Goal: Communication & Community: Answer question/provide support

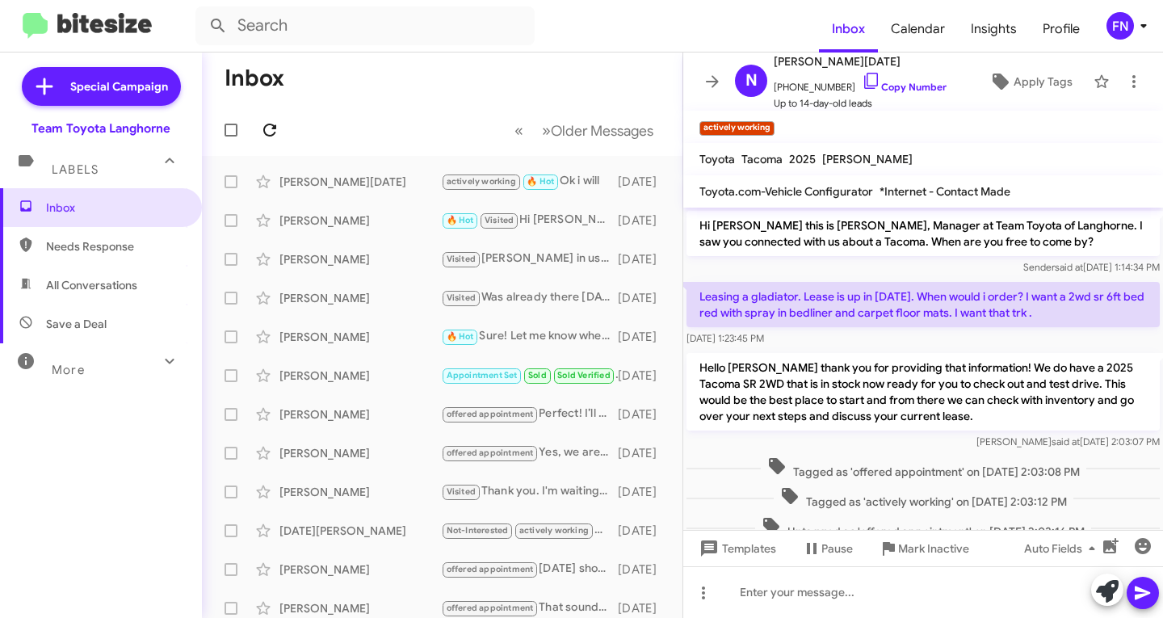
scroll to position [441, 0]
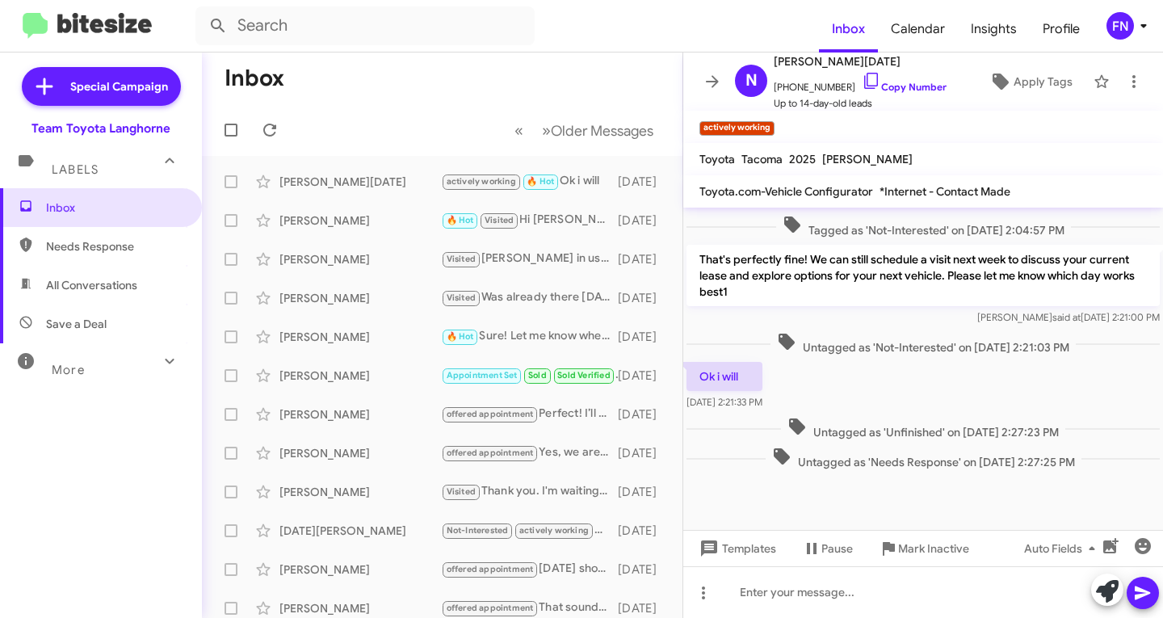
click at [139, 269] on span "All Conversations" at bounding box center [101, 285] width 202 height 39
type input "in:all-conversations"
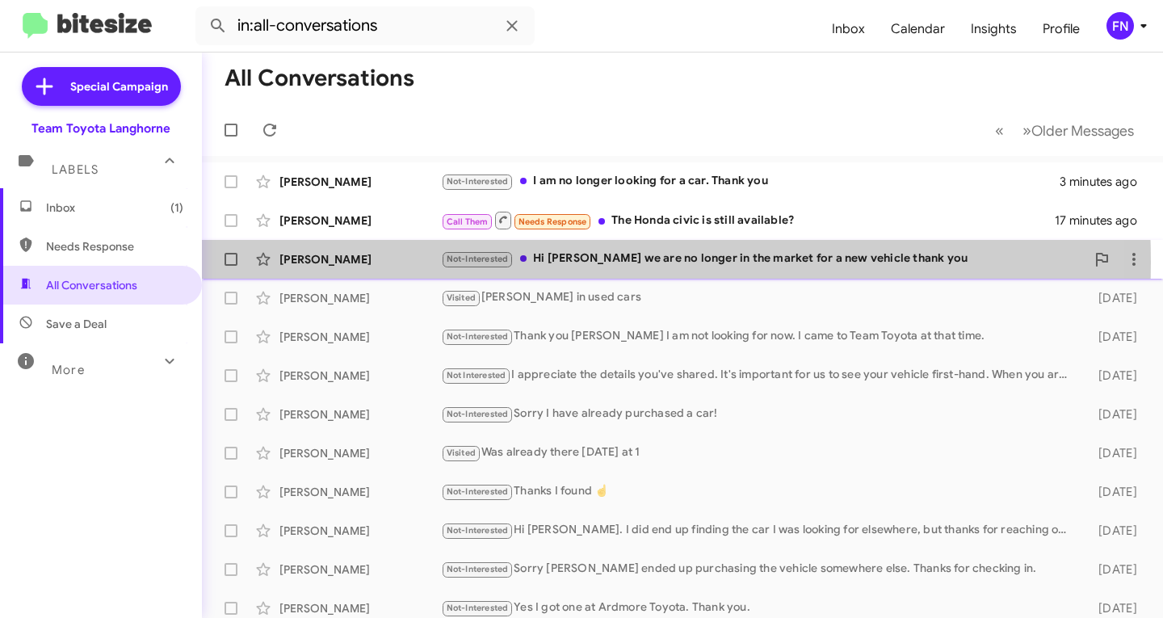
click at [419, 263] on div "[PERSON_NAME]" at bounding box center [361, 259] width 162 height 16
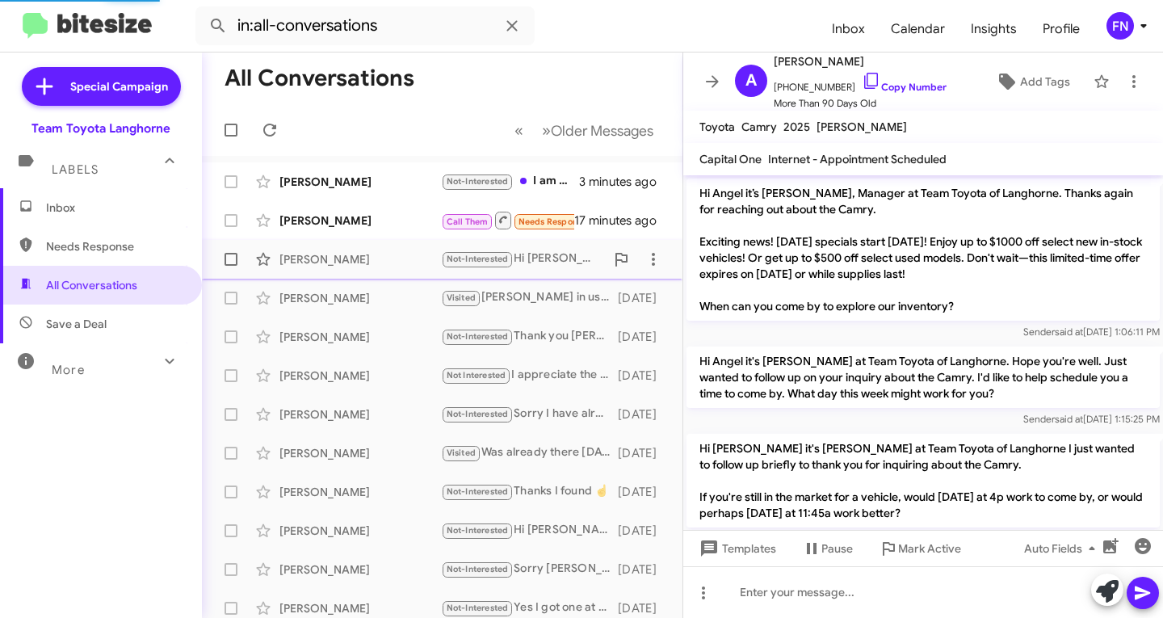
scroll to position [1469, 0]
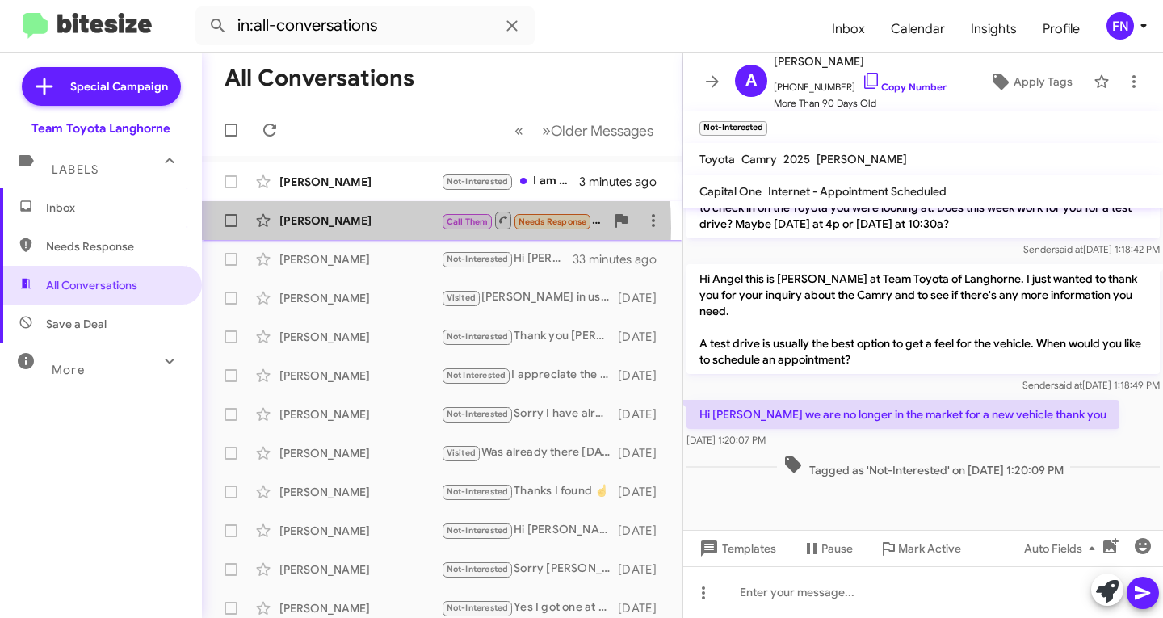
click at [318, 228] on div "[PERSON_NAME]" at bounding box center [361, 220] width 162 height 16
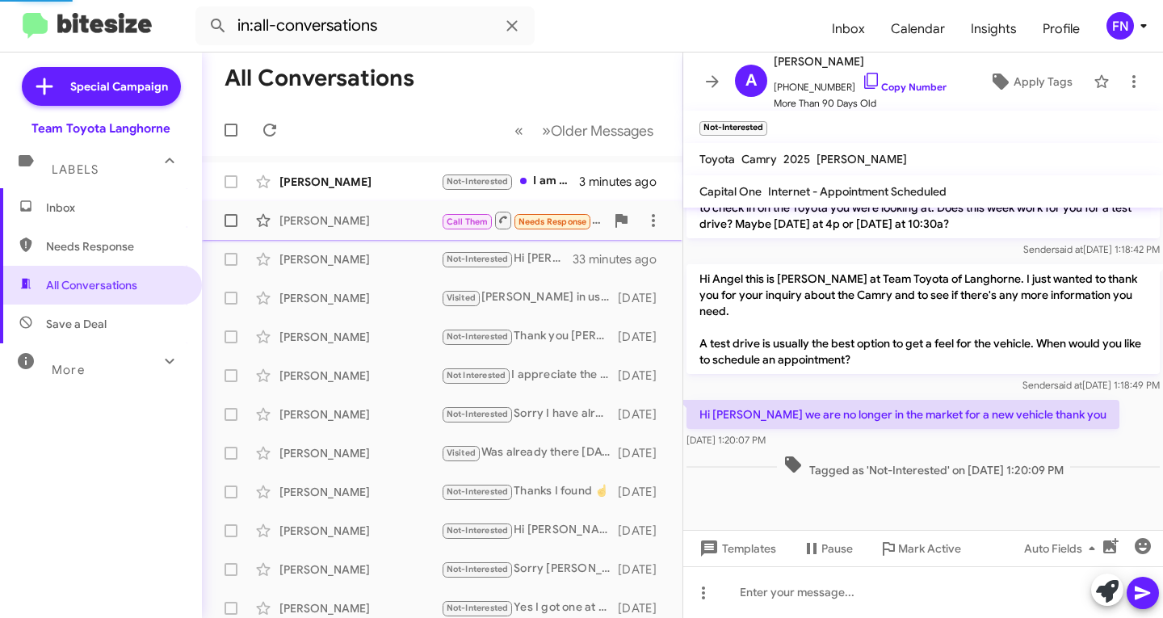
scroll to position [1769, 0]
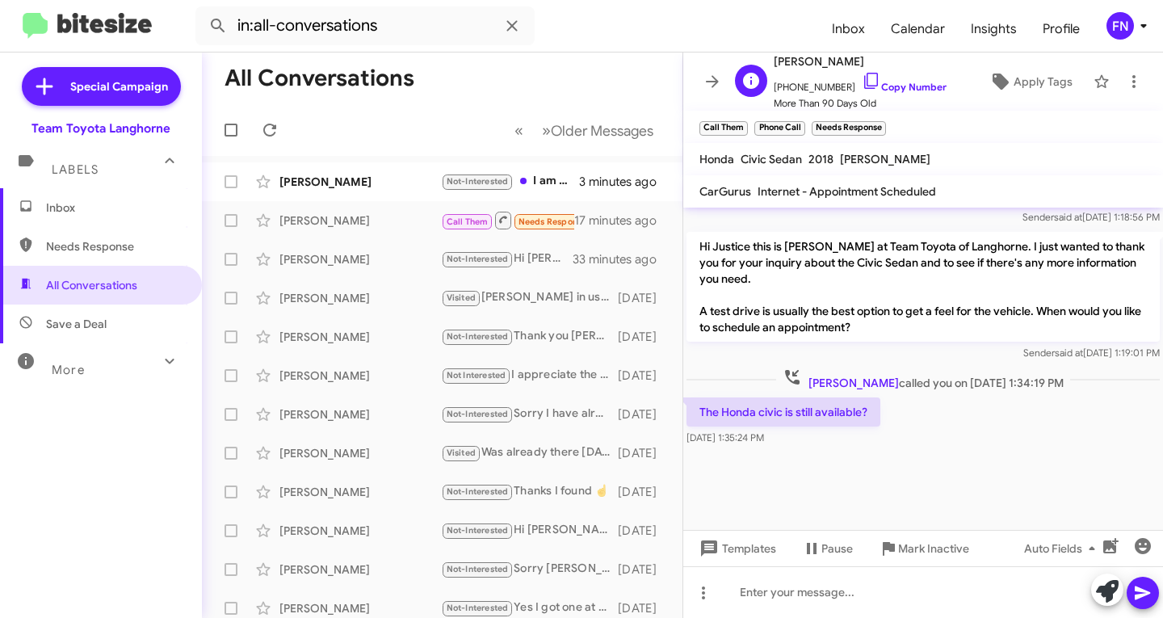
click at [874, 79] on span "[PHONE_NUMBER] Copy Number" at bounding box center [860, 83] width 173 height 24
drag, startPoint x: 874, startPoint y: 79, endPoint x: 866, endPoint y: 83, distance: 9.0
click at [872, 81] on span "[PHONE_NUMBER] Copy Number" at bounding box center [860, 83] width 173 height 24
click at [866, 83] on link "Copy Number" at bounding box center [904, 87] width 85 height 12
copy link "o"
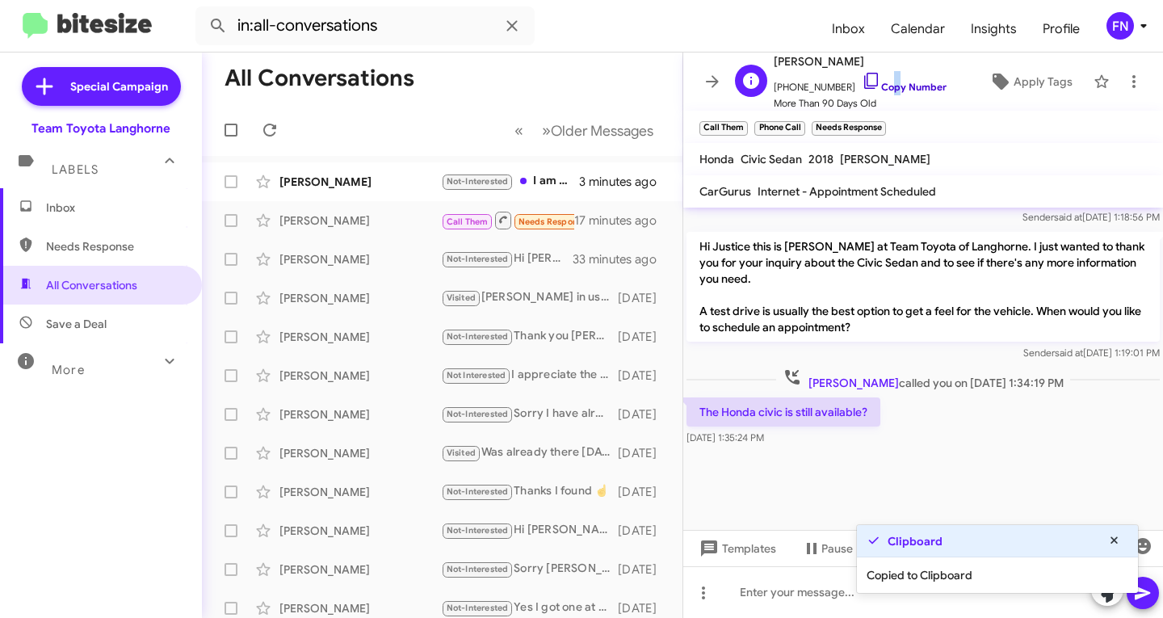
click at [862, 83] on icon at bounding box center [871, 80] width 19 height 19
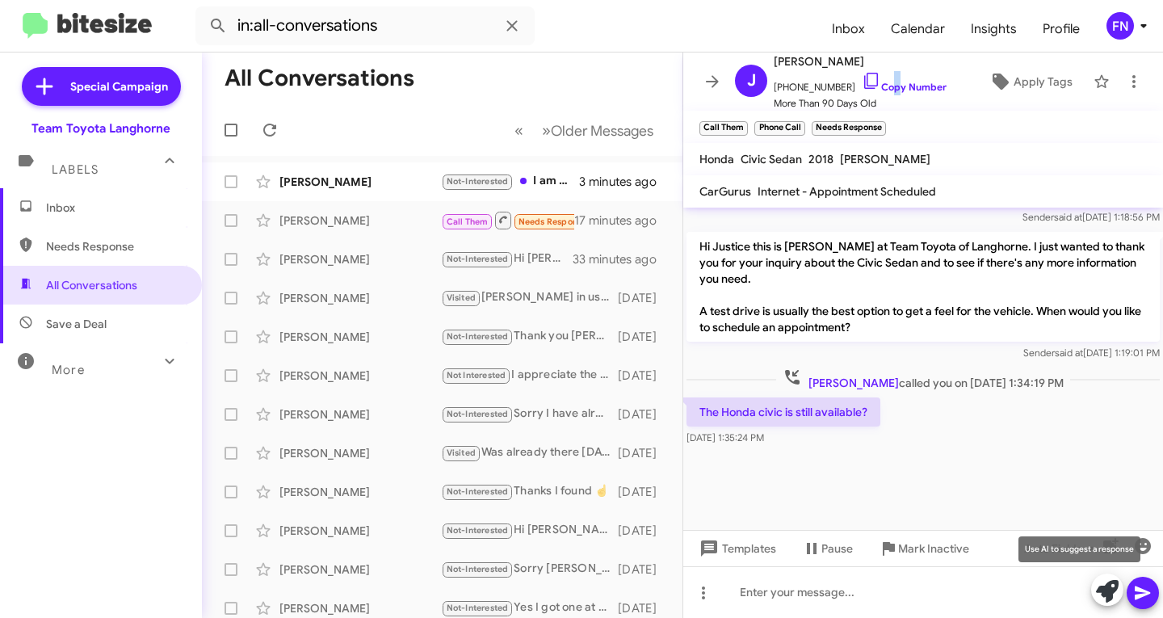
click at [1121, 595] on button at bounding box center [1108, 590] width 32 height 32
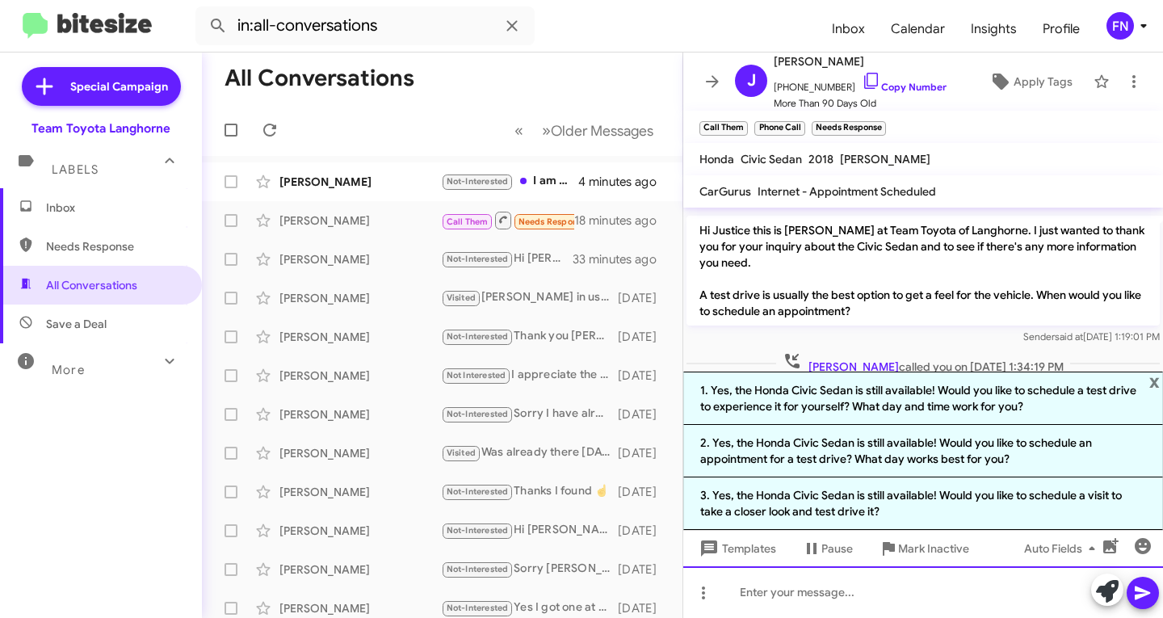
click at [930, 590] on div at bounding box center [924, 592] width 480 height 52
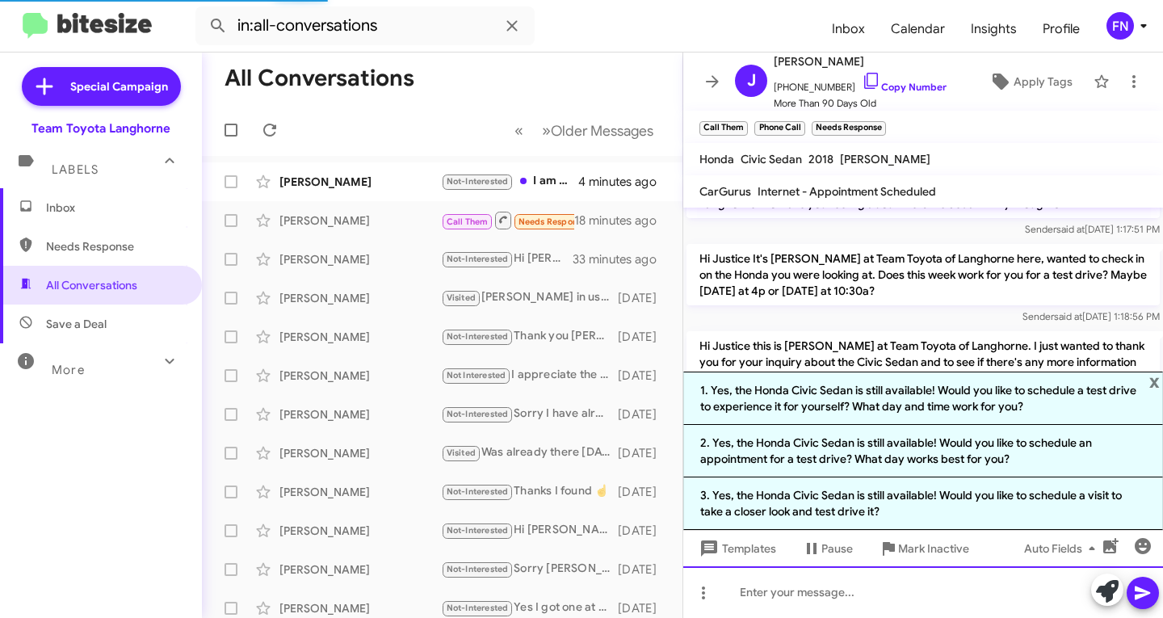
scroll to position [0, 0]
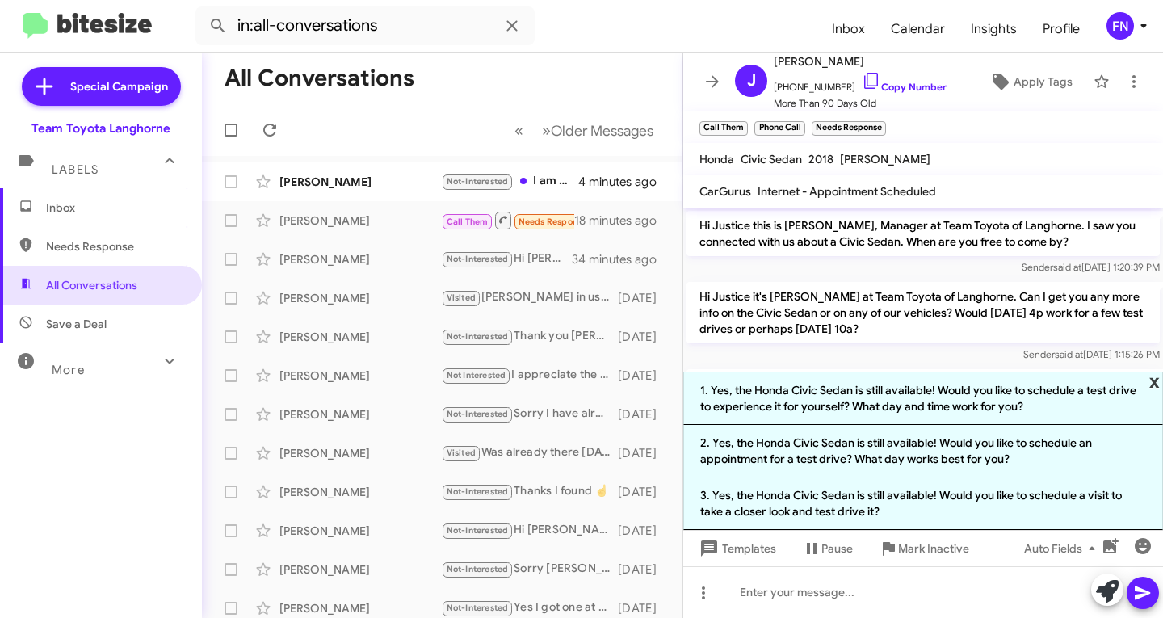
click at [1151, 379] on span "x" at bounding box center [1155, 381] width 11 height 19
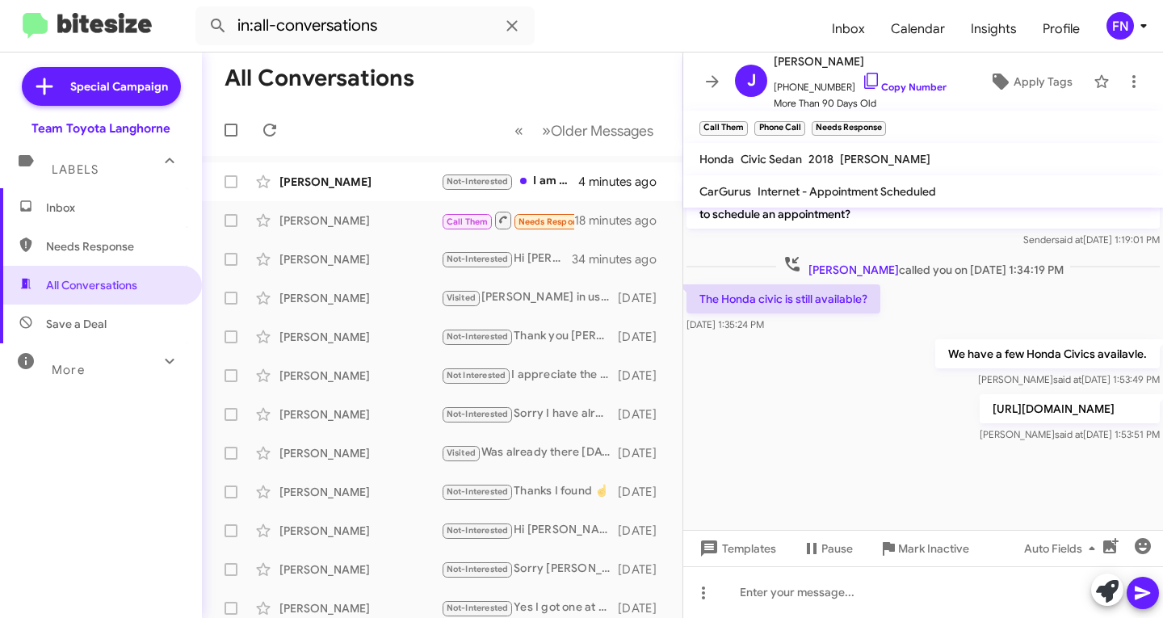
scroll to position [2301, 0]
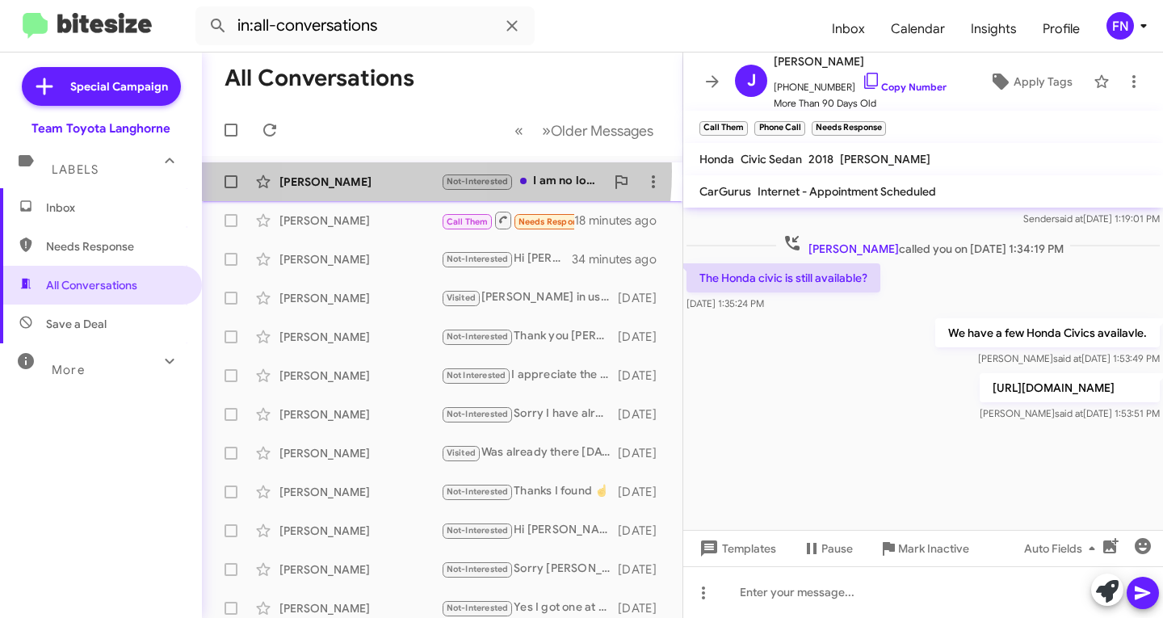
click at [374, 171] on div "[PERSON_NAME] Not-Interested I am no longer looking for a car. Thank you 4 minu…" at bounding box center [442, 182] width 455 height 32
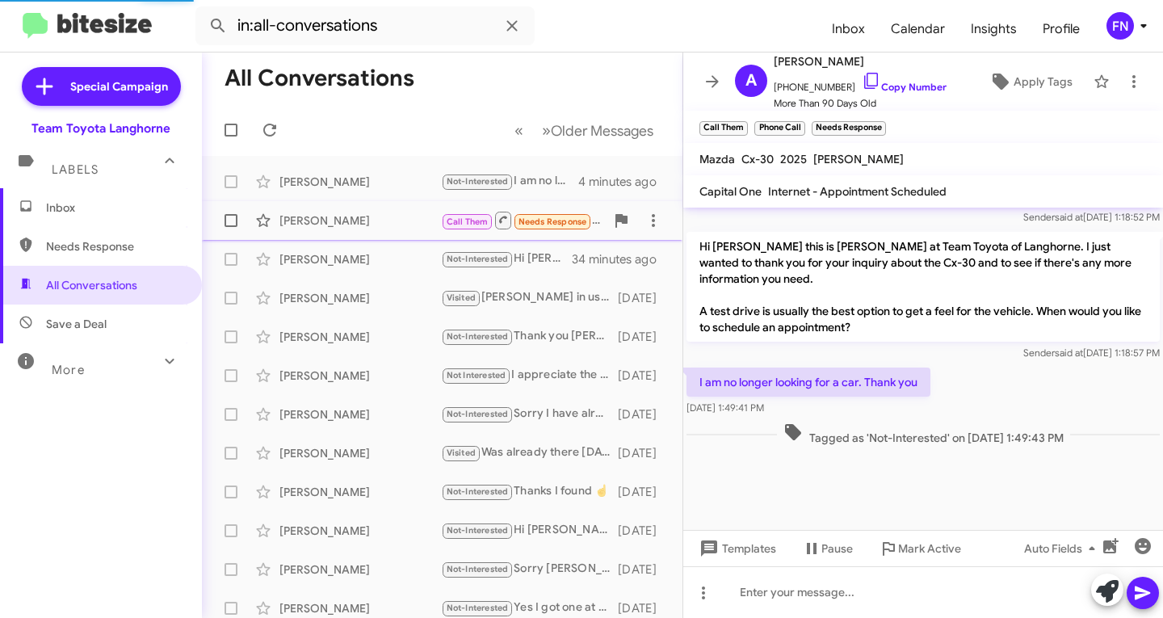
scroll to position [1786, 0]
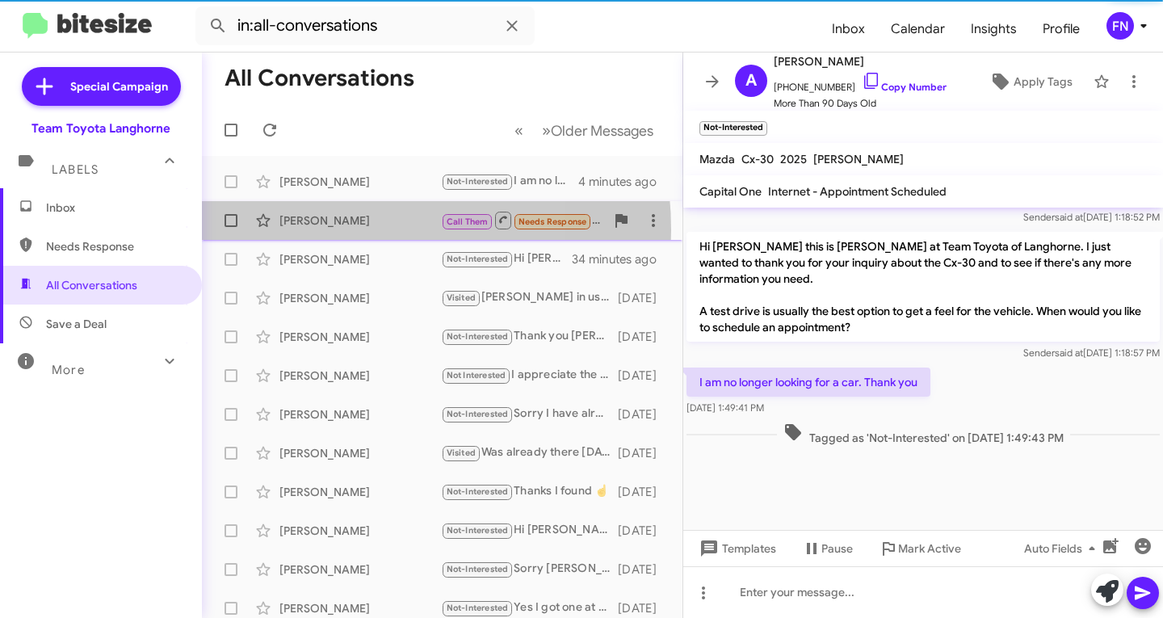
click at [310, 230] on div "[PERSON_NAME] Call Them Needs Response The Honda civic is still available? 18 m…" at bounding box center [442, 220] width 455 height 32
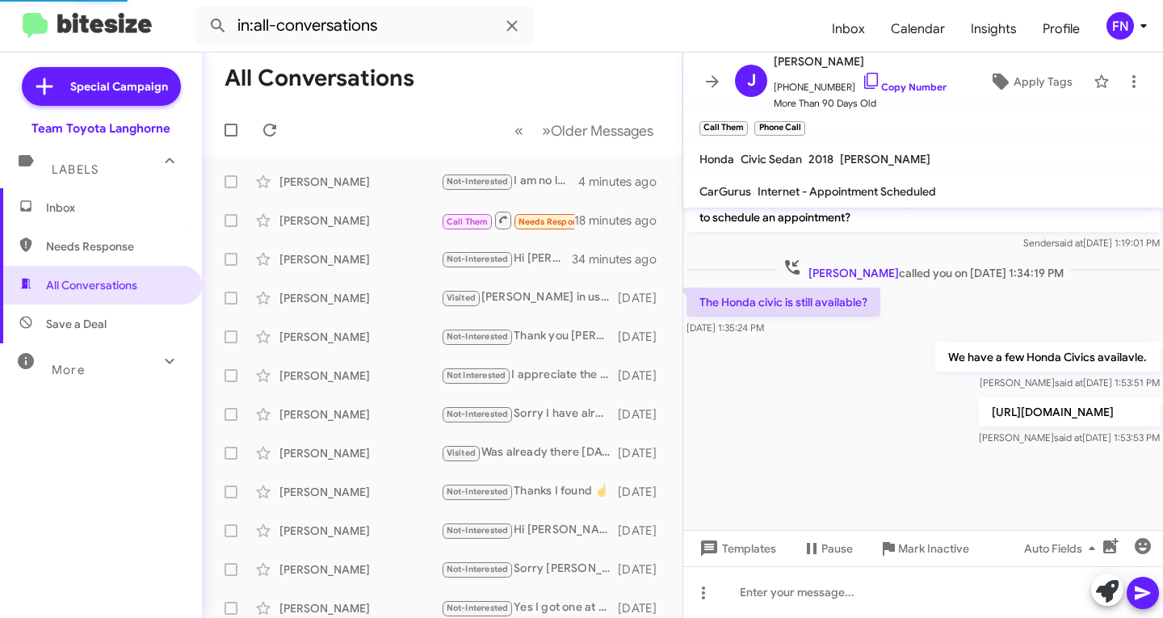
scroll to position [1721, 0]
click at [743, 125] on span "×" at bounding box center [745, 120] width 13 height 19
click at [743, 127] on span "×" at bounding box center [747, 120] width 13 height 19
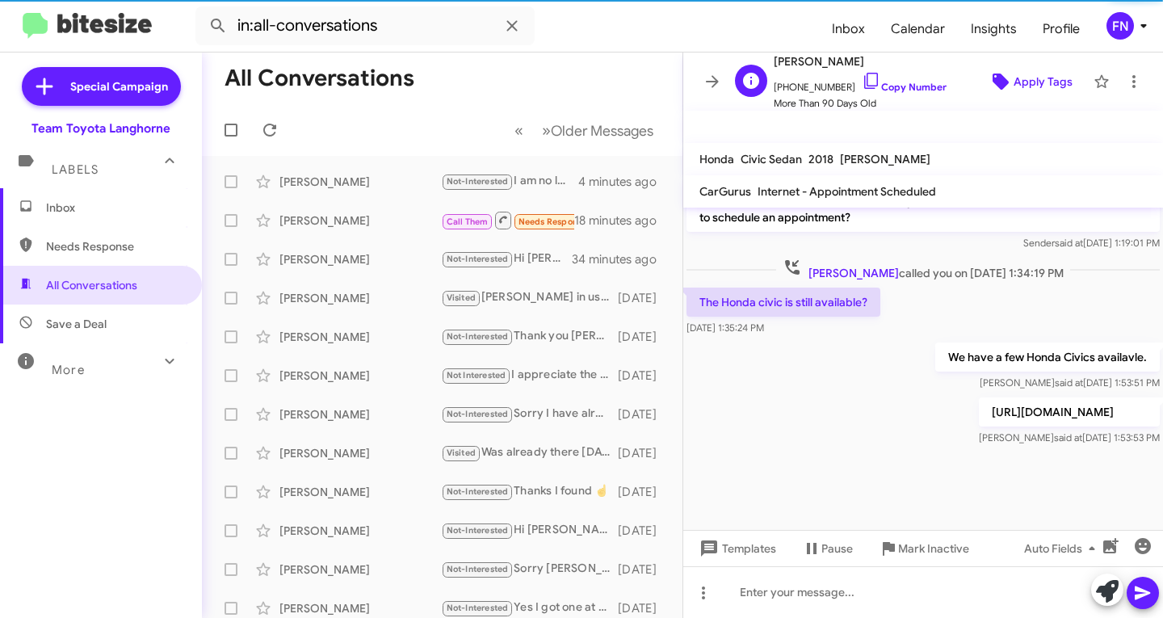
click at [1020, 88] on span "Apply Tags" at bounding box center [1043, 81] width 59 height 29
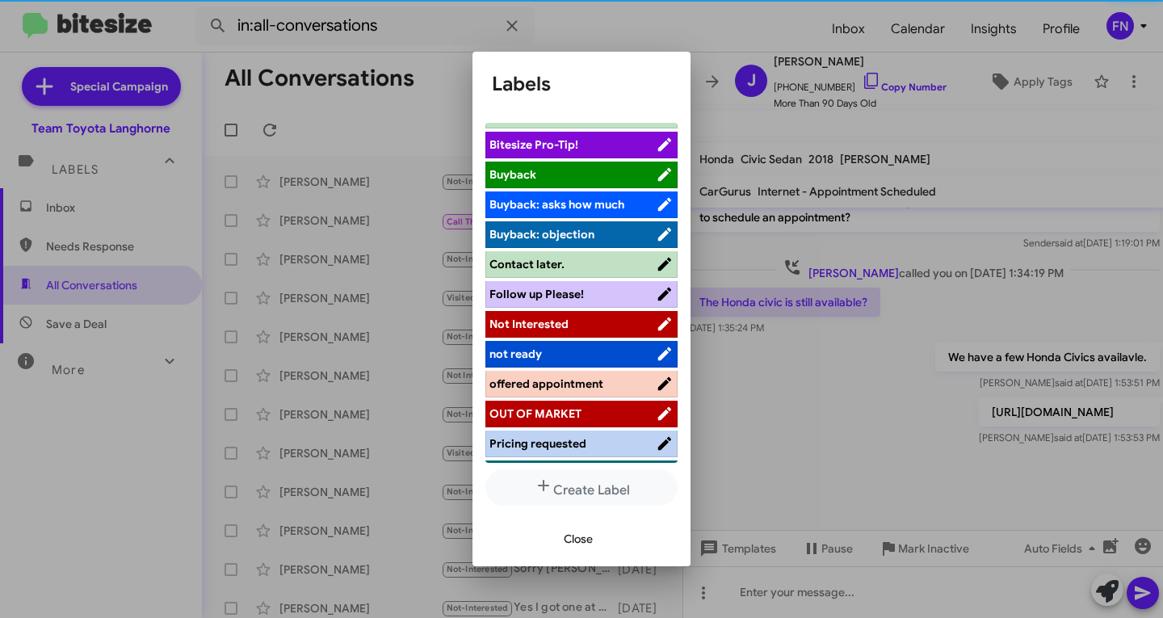
scroll to position [229, 0]
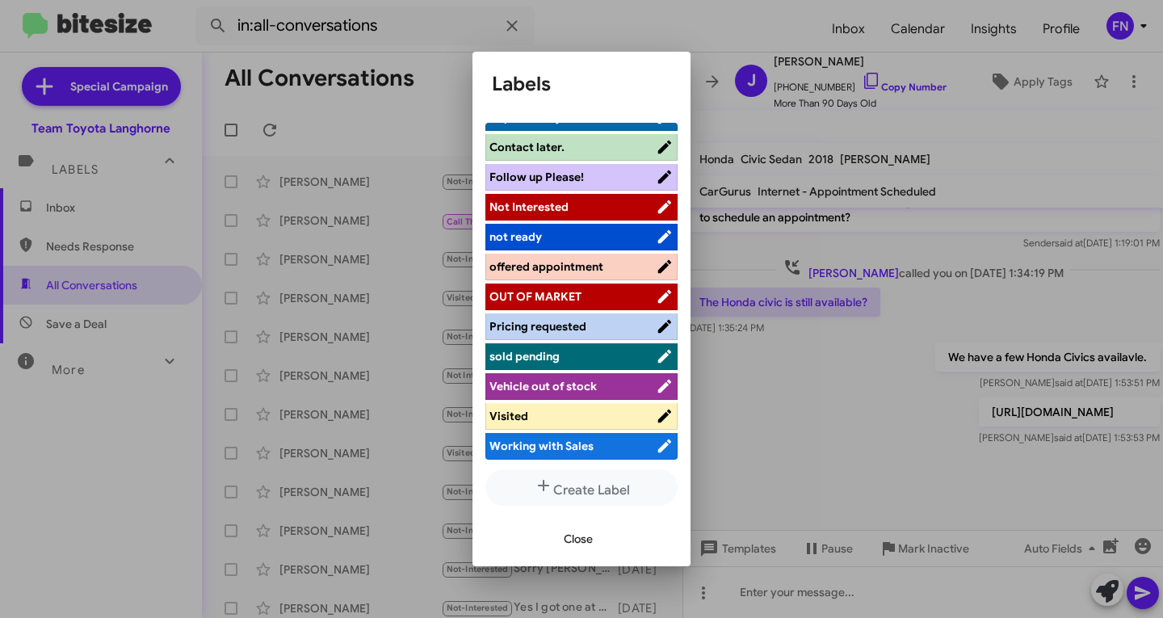
click at [558, 257] on li "offered appointment" at bounding box center [582, 267] width 192 height 27
click at [614, 267] on span "offered appointment" at bounding box center [573, 267] width 166 height 16
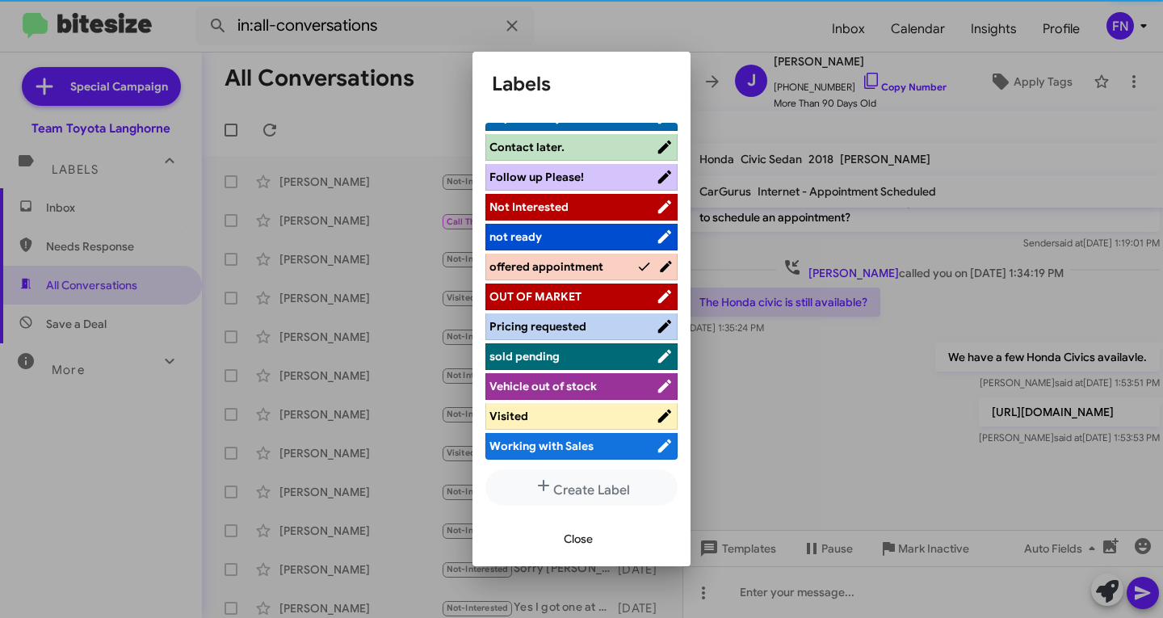
click at [573, 536] on span "Close" at bounding box center [578, 538] width 29 height 29
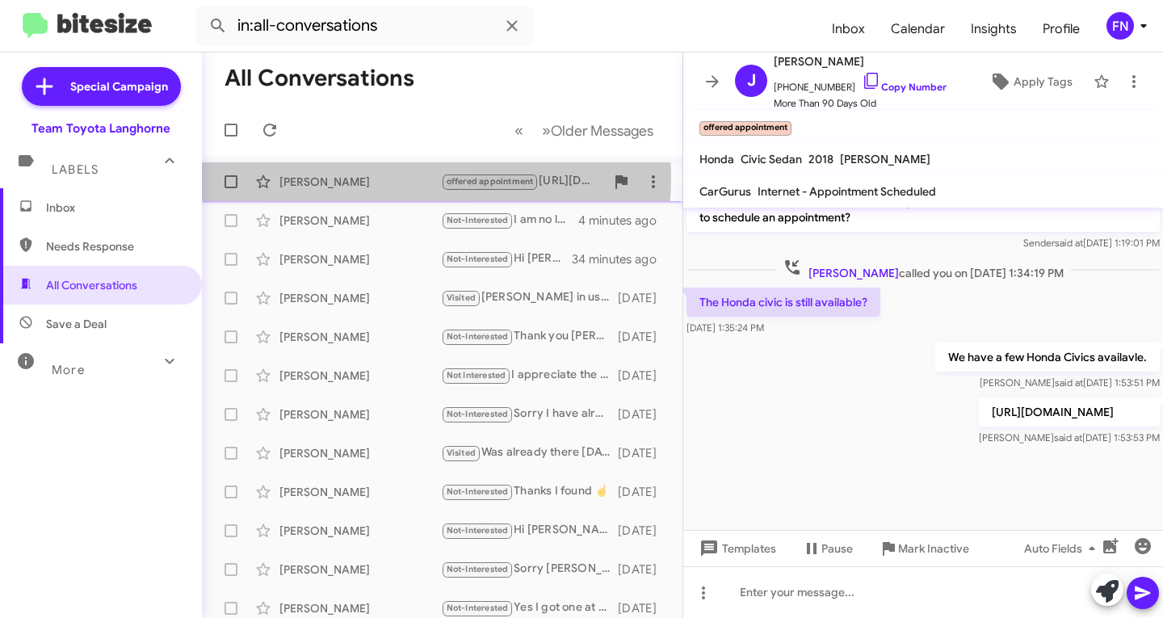
click at [364, 178] on div "[PERSON_NAME]" at bounding box center [361, 182] width 162 height 16
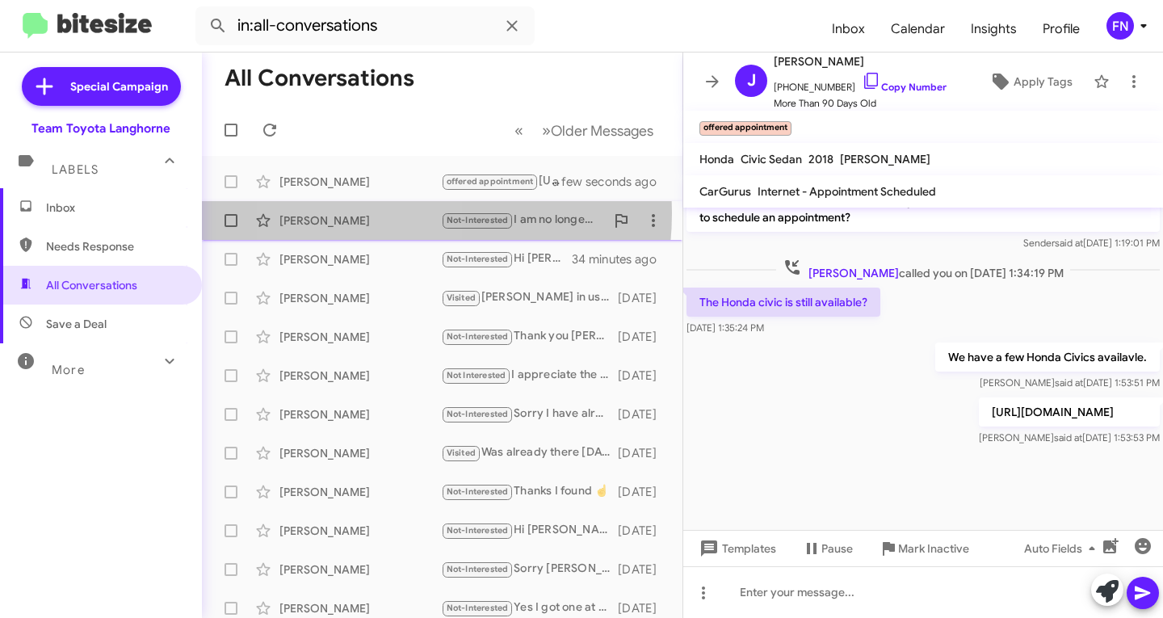
click at [361, 215] on div "[PERSON_NAME]" at bounding box center [361, 220] width 162 height 16
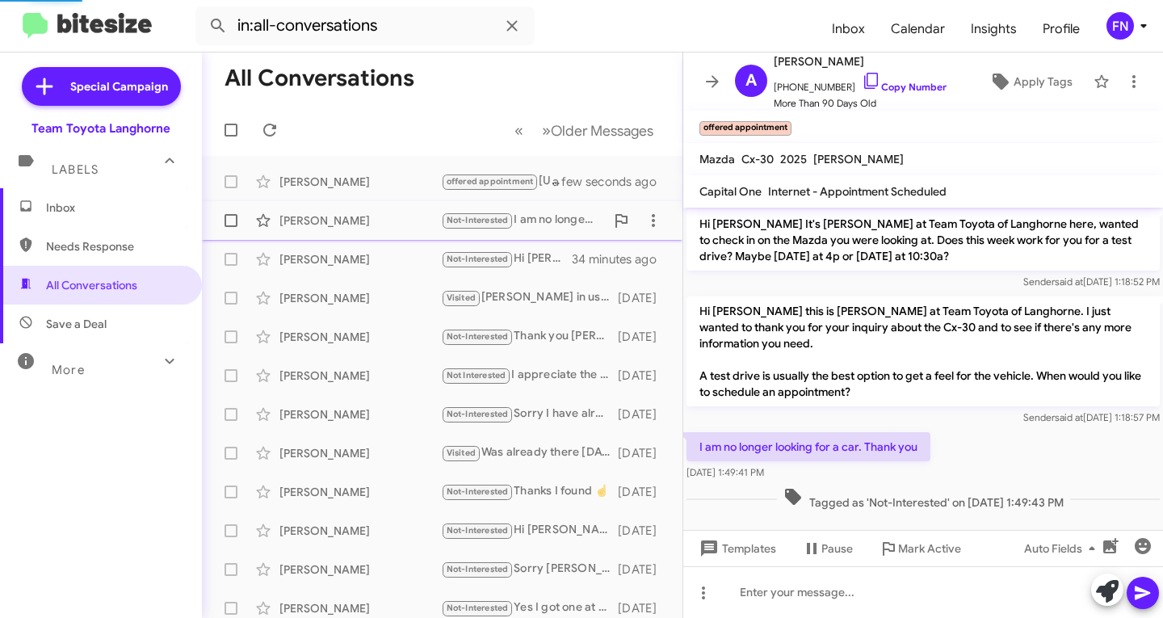
scroll to position [1786, 0]
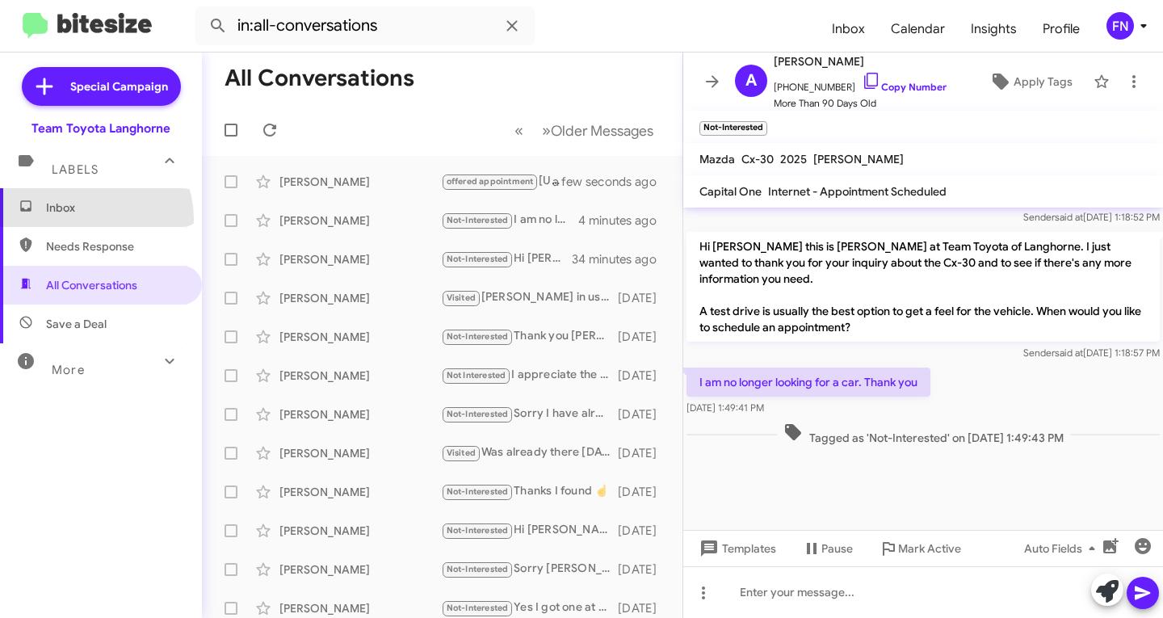
click at [77, 220] on span "Inbox" at bounding box center [101, 207] width 202 height 39
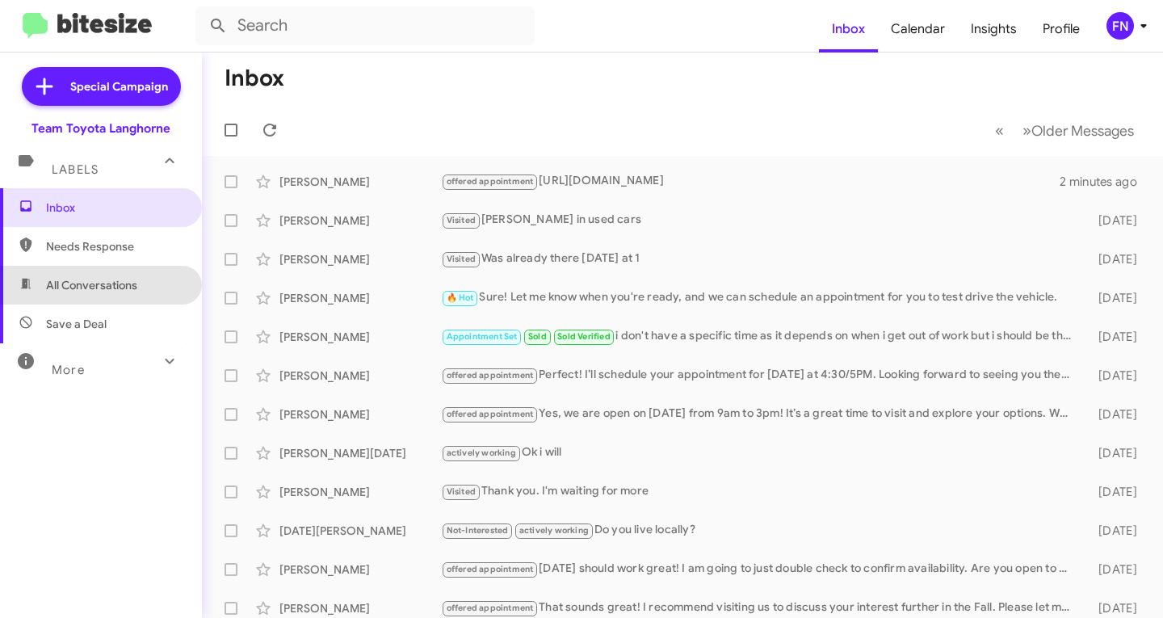
click at [123, 290] on span "All Conversations" at bounding box center [91, 285] width 91 height 16
type input "in:all-conversations"
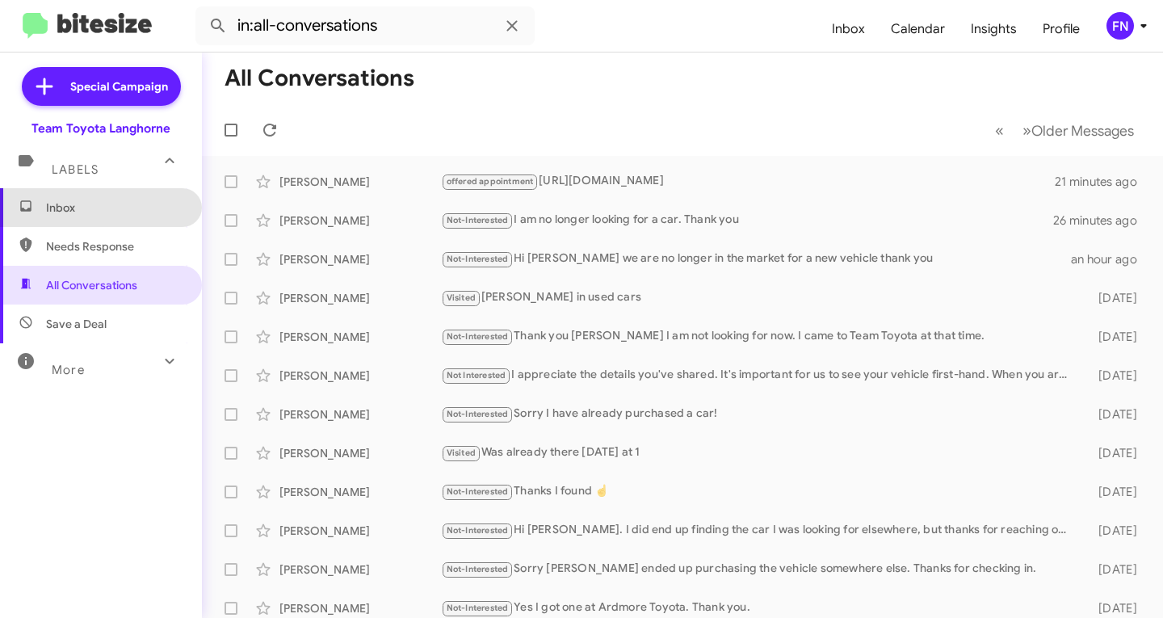
click at [154, 223] on span "Inbox" at bounding box center [101, 207] width 202 height 39
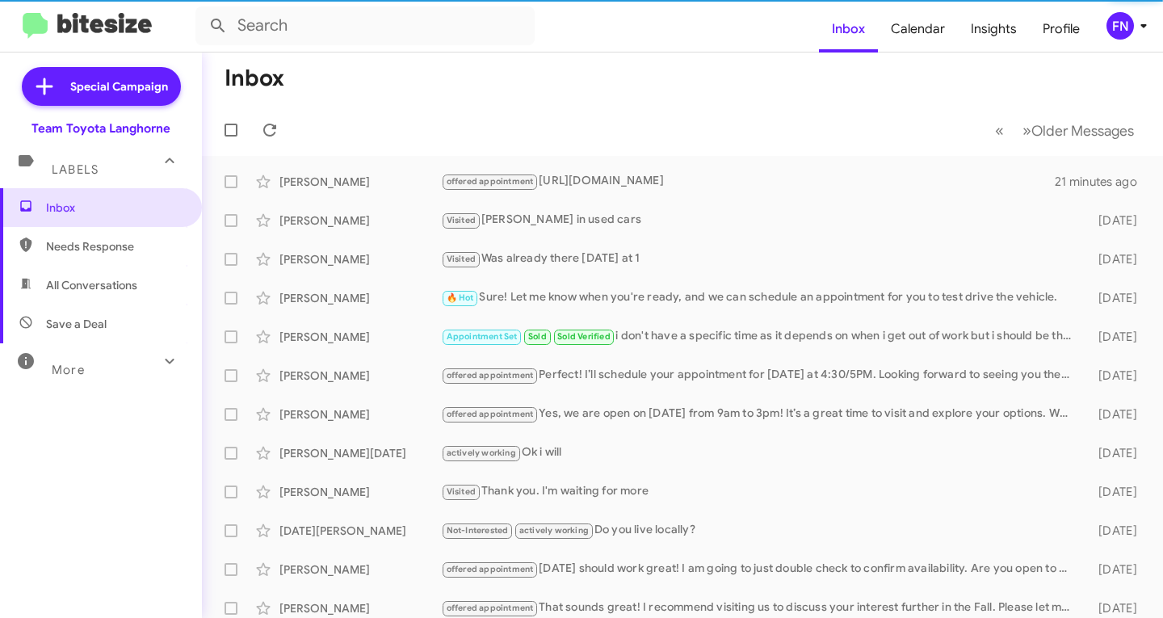
click at [128, 305] on span "Save a Deal" at bounding box center [101, 324] width 202 height 39
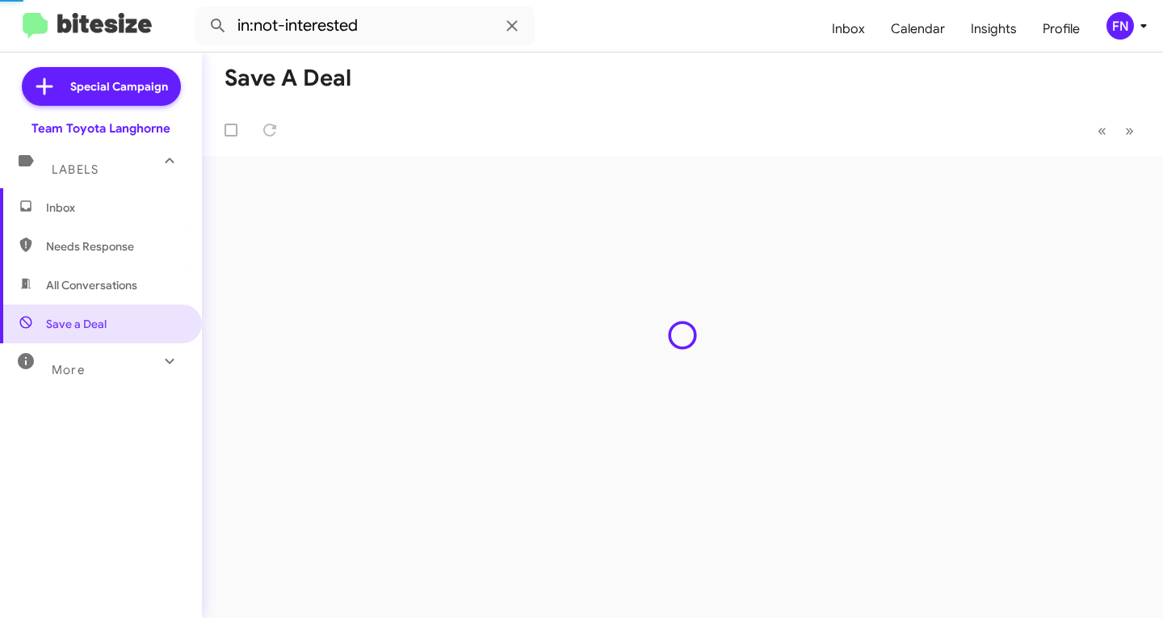
click at [128, 294] on span "All Conversations" at bounding box center [101, 285] width 202 height 39
type input "in:all-conversations"
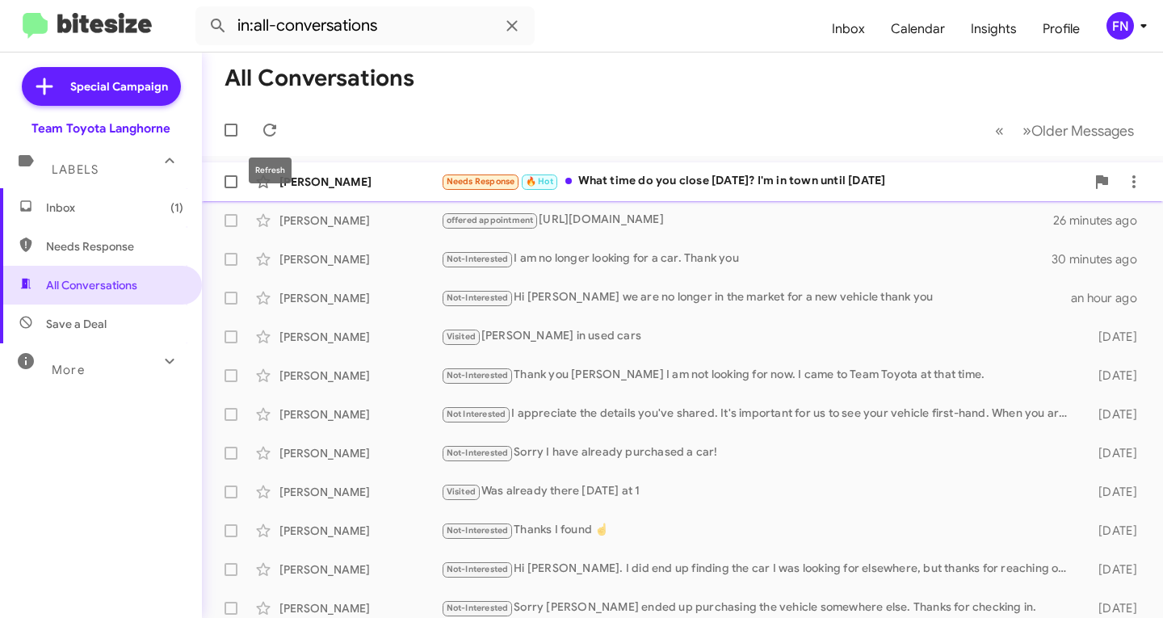
click at [313, 199] on span "[PERSON_NAME] Needs Response 🔥 Hot What time do you close [DATE]? I'm in town u…" at bounding box center [682, 181] width 961 height 39
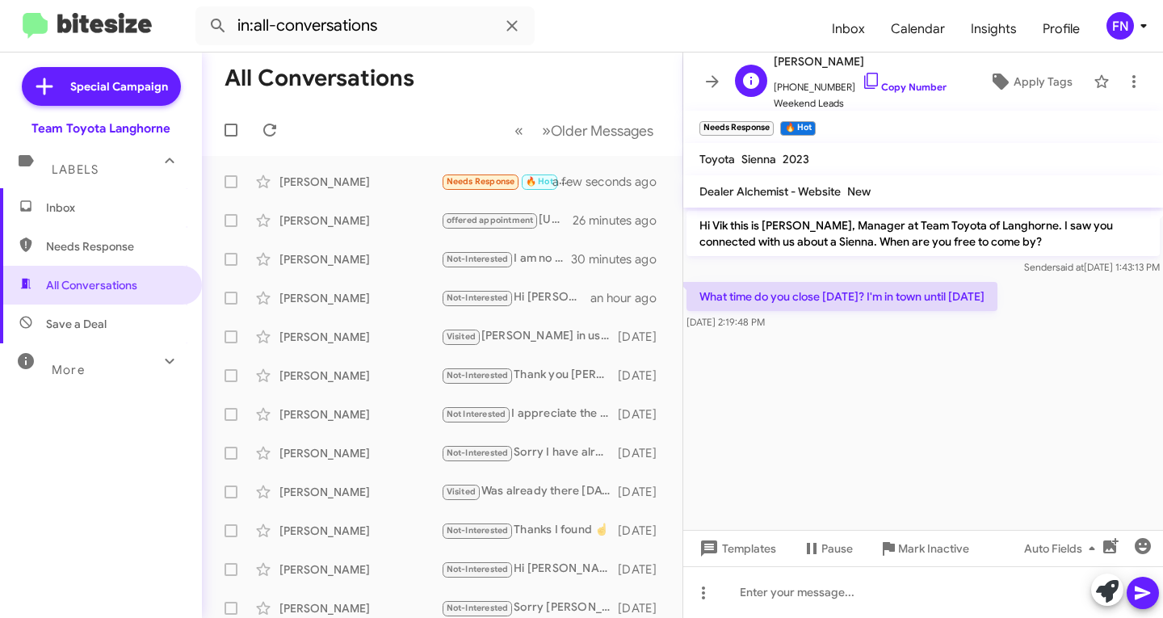
click at [899, 80] on span "[PHONE_NUMBER] Copy Number" at bounding box center [860, 83] width 173 height 24
click at [993, 82] on icon at bounding box center [1001, 82] width 16 height 16
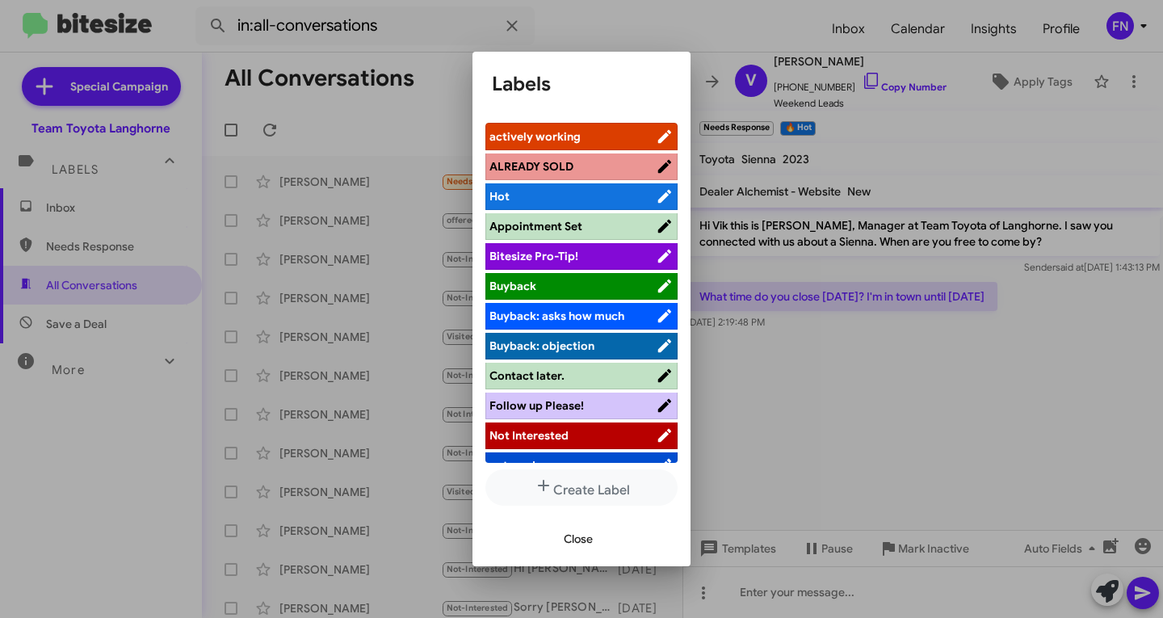
drag, startPoint x: 1008, startPoint y: 509, endPoint x: 963, endPoint y: 494, distance: 47.5
click at [1008, 509] on div at bounding box center [581, 309] width 1163 height 618
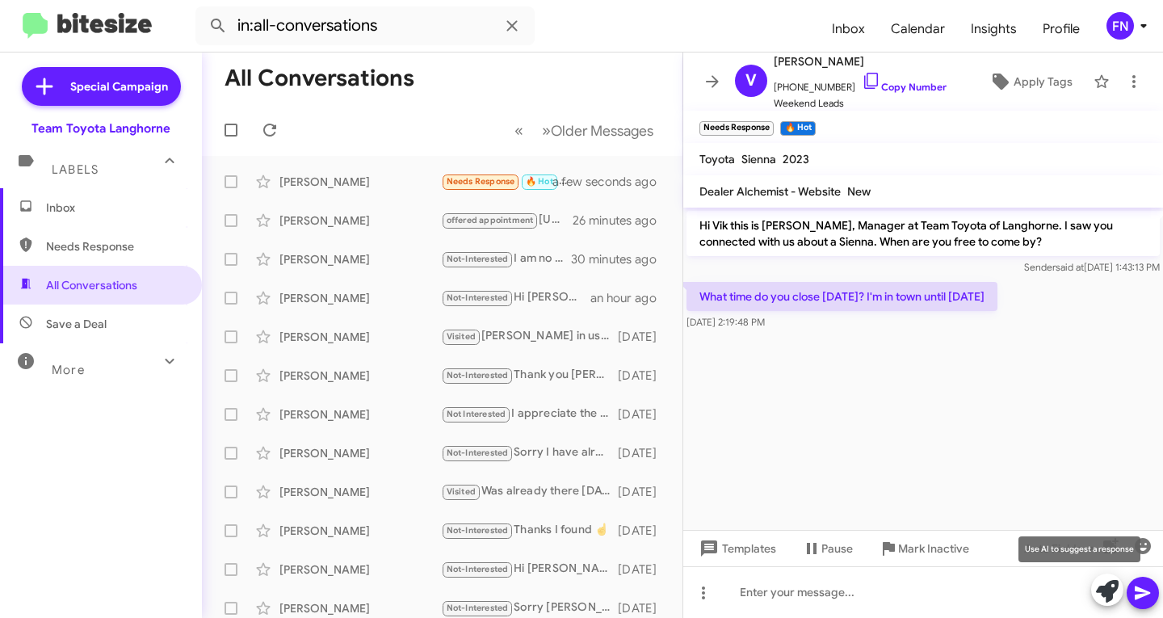
click at [1101, 588] on icon at bounding box center [1107, 591] width 23 height 23
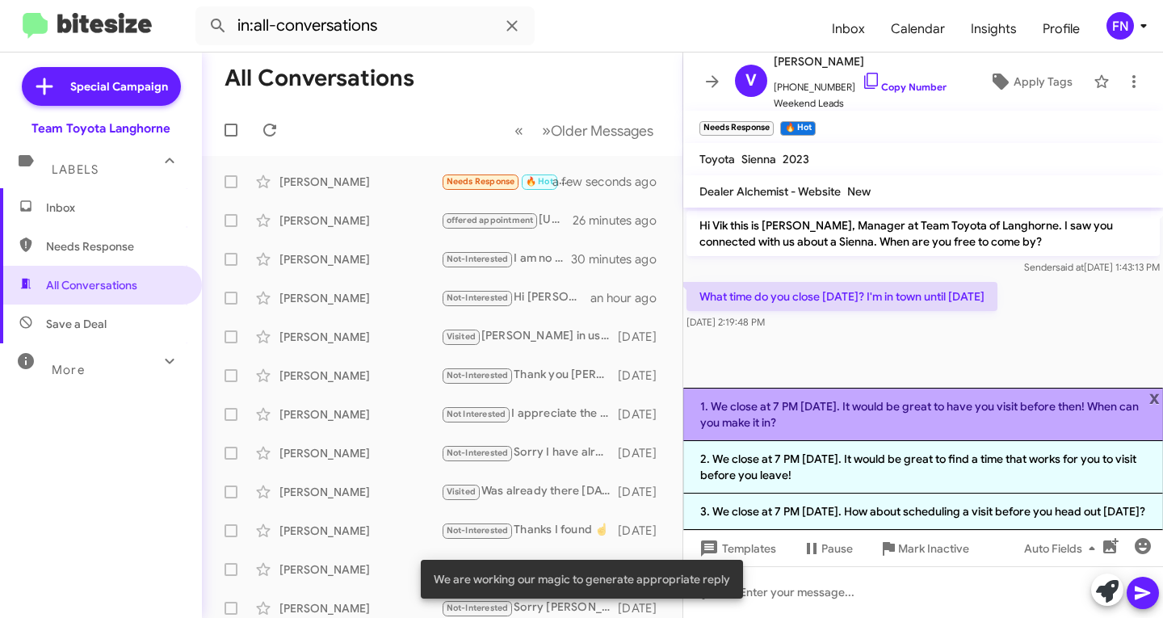
click at [873, 398] on li "1. We close at 7 PM [DATE]. It would be great to have you visit before then! Wh…" at bounding box center [924, 414] width 480 height 53
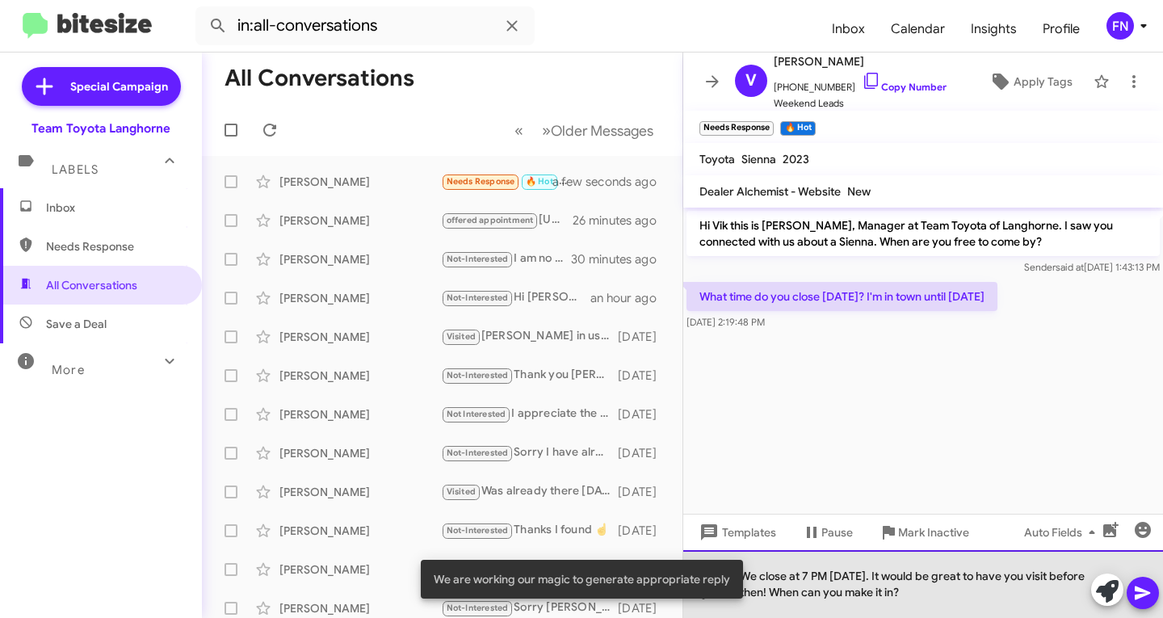
click at [812, 579] on div "We close at 7 PM [DATE]. It would be great to have you visit before then! When …" at bounding box center [924, 584] width 480 height 68
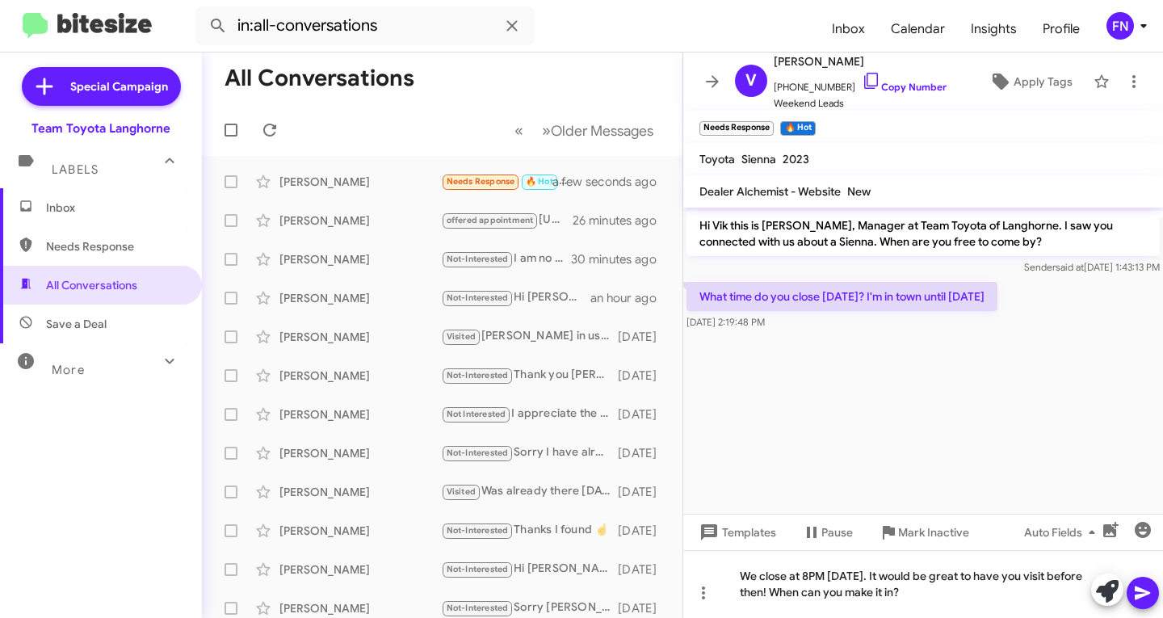
click at [1125, 588] on div at bounding box center [1126, 592] width 68 height 36
click at [1143, 587] on icon at bounding box center [1143, 592] width 19 height 19
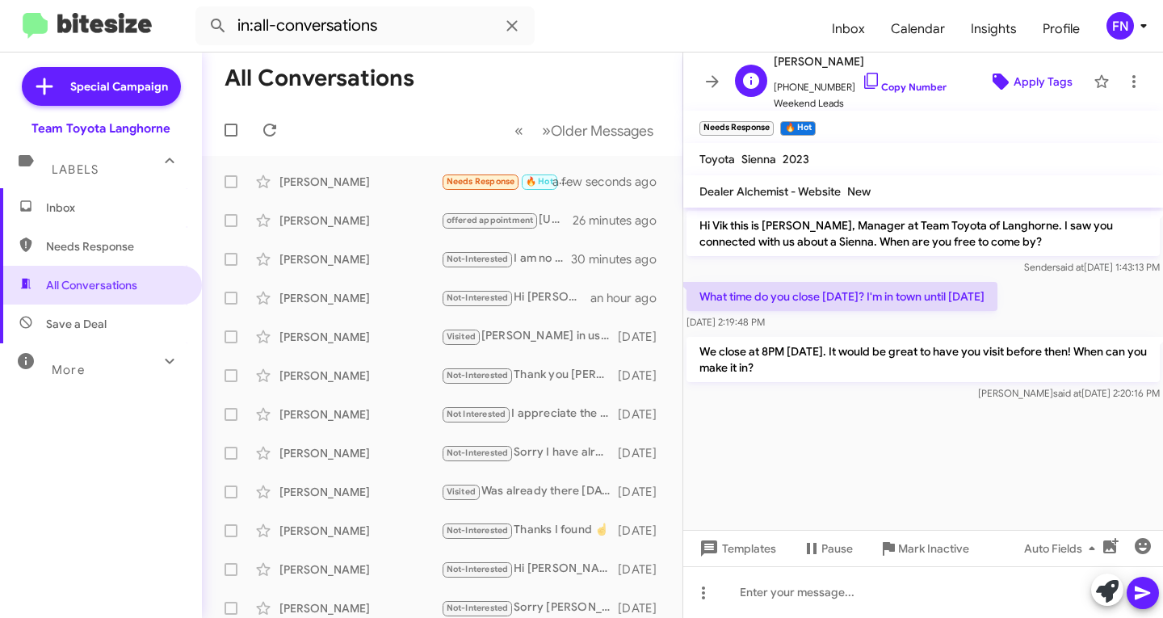
click at [1025, 85] on span "Apply Tags" at bounding box center [1043, 81] width 59 height 29
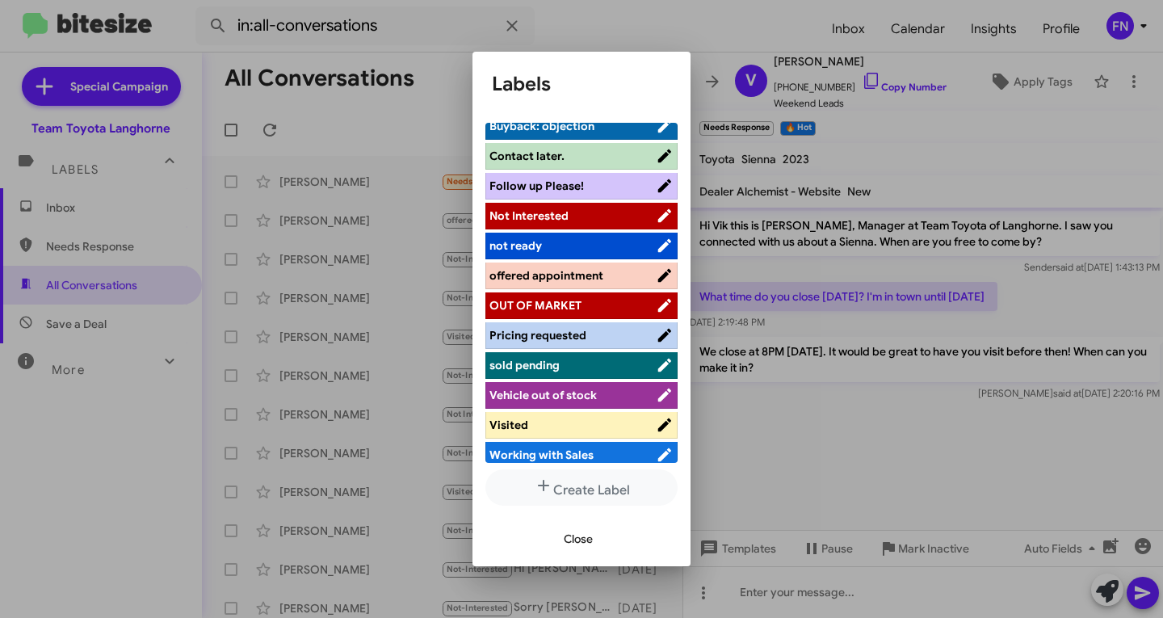
scroll to position [229, 0]
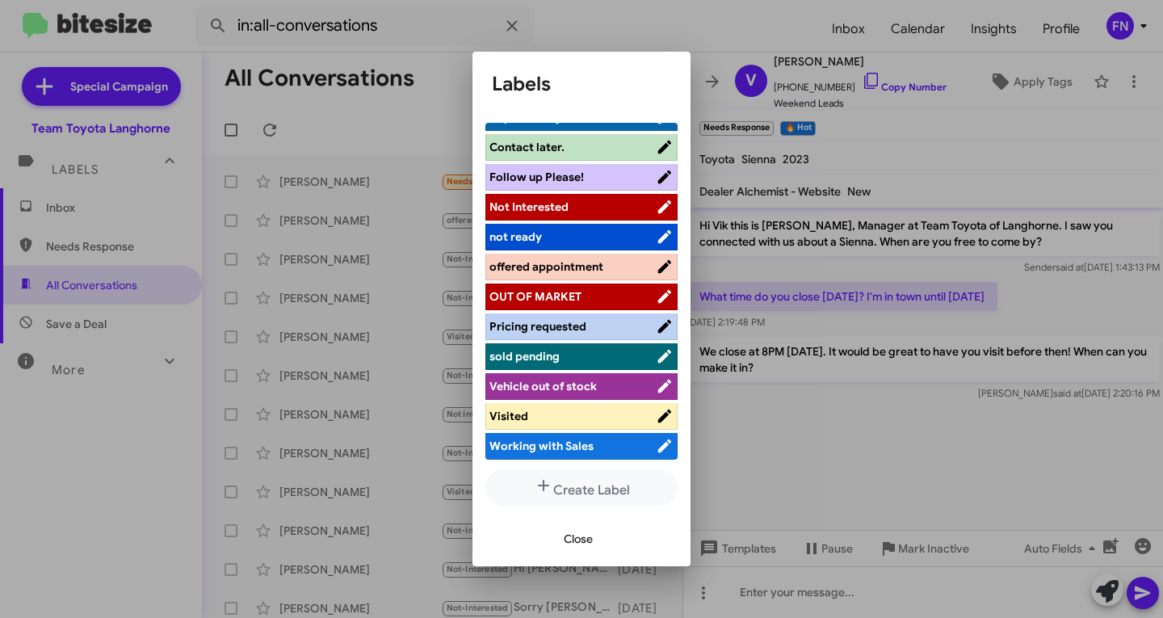
click at [565, 270] on span "offered appointment" at bounding box center [547, 266] width 114 height 15
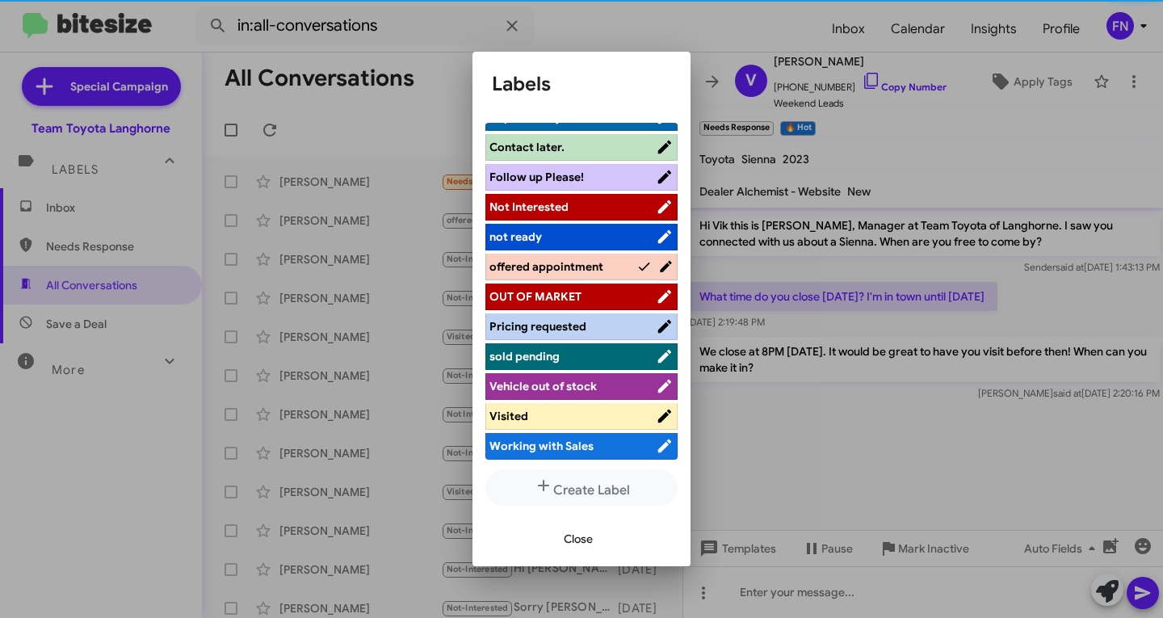
click at [595, 537] on button "Close" at bounding box center [578, 538] width 55 height 29
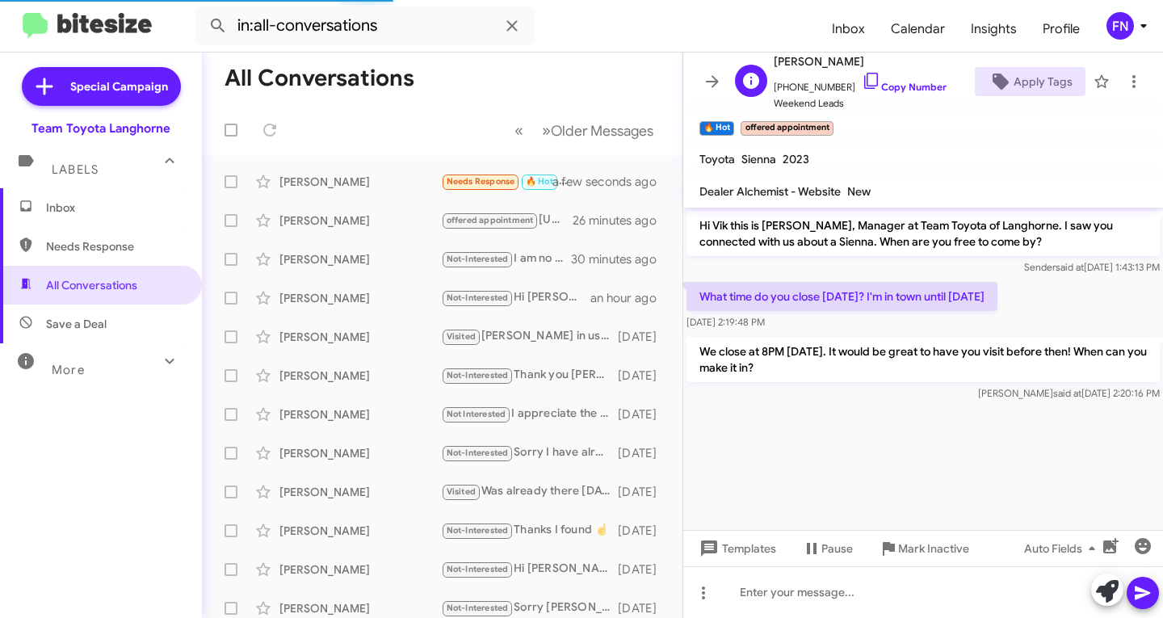
drag, startPoint x: 931, startPoint y: 68, endPoint x: 930, endPoint y: 80, distance: 12.1
click at [932, 68] on div "V [PERSON_NAME] [PHONE_NUMBER] Copy Number Weekend Leads Apply Tags" at bounding box center [907, 82] width 357 height 60
click at [923, 83] on link "Copy Number" at bounding box center [904, 87] width 85 height 12
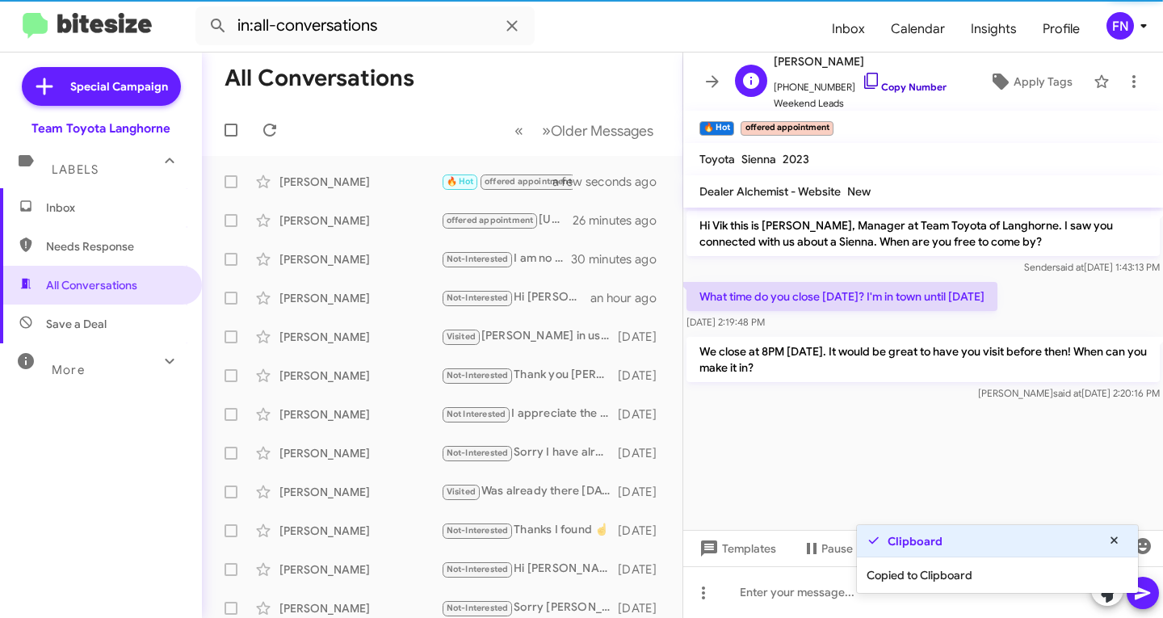
click at [923, 83] on link "Copy Number" at bounding box center [904, 87] width 85 height 12
